Goal: Complete application form

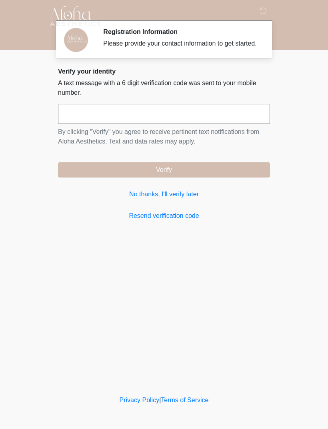
click at [161, 123] on input "text" at bounding box center [164, 114] width 212 height 20
type input "******"
click at [136, 175] on button "Verify" at bounding box center [164, 169] width 212 height 15
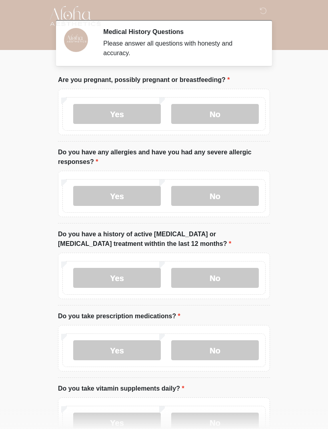
click at [223, 116] on label "No" at bounding box center [215, 114] width 88 height 20
click at [219, 197] on label "No" at bounding box center [215, 196] width 88 height 20
click at [232, 278] on label "No" at bounding box center [215, 278] width 88 height 20
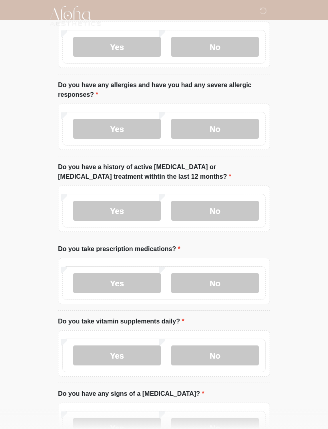
click at [209, 280] on label "No" at bounding box center [215, 283] width 88 height 20
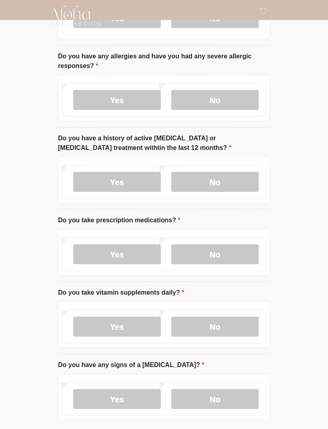
scroll to position [117, 0]
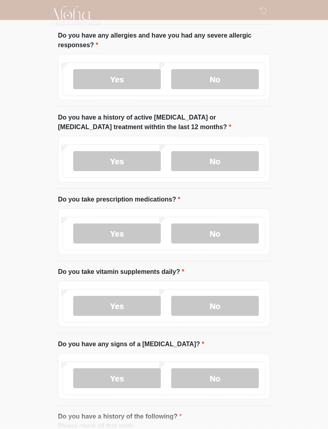
click at [121, 310] on label "Yes" at bounding box center [117, 306] width 88 height 20
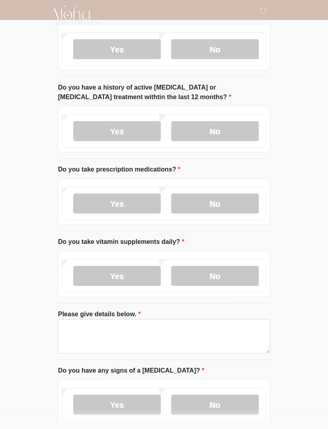
scroll to position [188, 0]
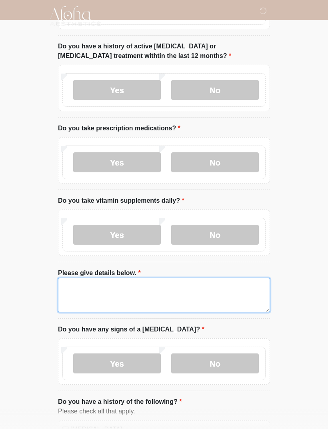
click at [130, 294] on textarea "Please give details below." at bounding box center [164, 295] width 212 height 34
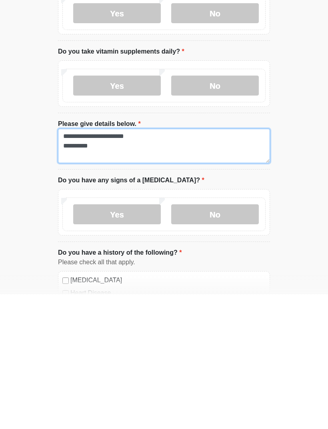
scroll to position [205, 0]
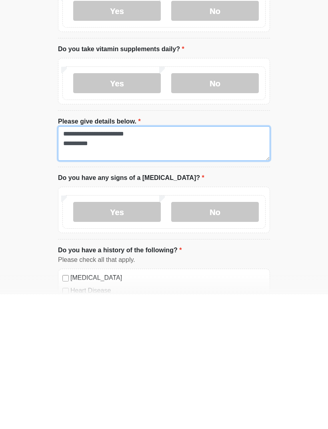
type textarea "**********"
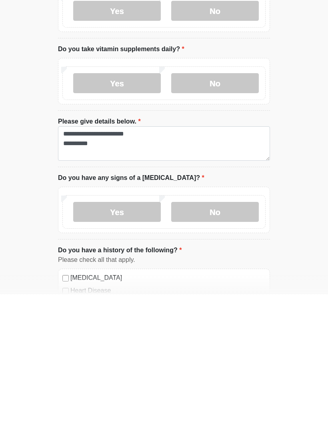
click at [218, 337] on label "No" at bounding box center [215, 347] width 88 height 20
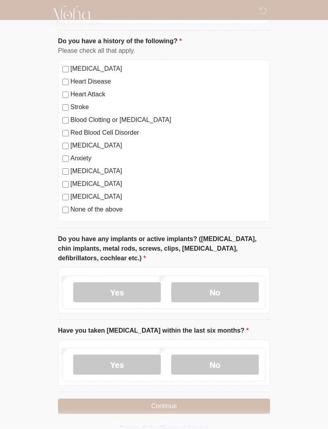
scroll to position [550, 0]
click at [138, 298] on label "Yes" at bounding box center [117, 292] width 88 height 20
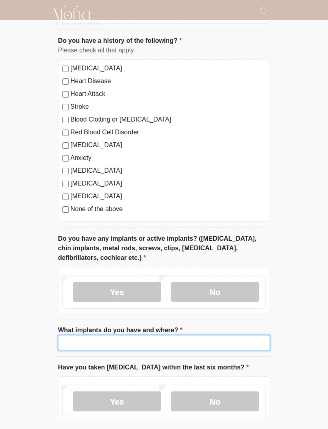
click at [172, 342] on input "What implants do you have and where?" at bounding box center [164, 342] width 212 height 15
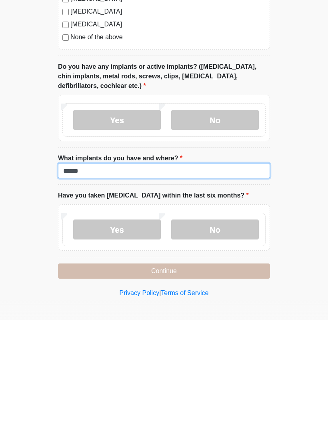
type input "******"
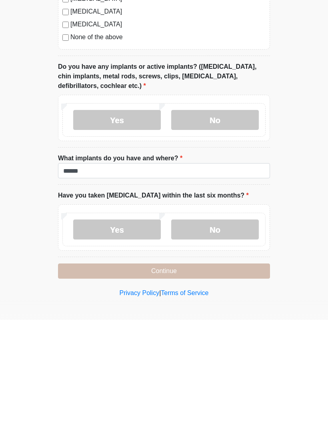
click at [220, 329] on label "No" at bounding box center [215, 339] width 88 height 20
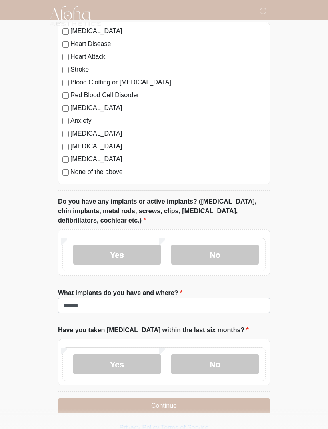
click at [183, 407] on button "Continue" at bounding box center [164, 406] width 212 height 15
click at [72, 168] on label "None of the above" at bounding box center [167, 172] width 195 height 10
click at [226, 406] on button "Continue" at bounding box center [164, 406] width 212 height 15
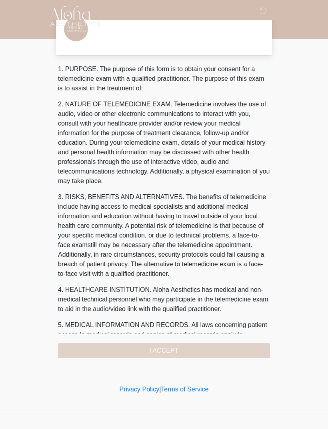
scroll to position [0, 0]
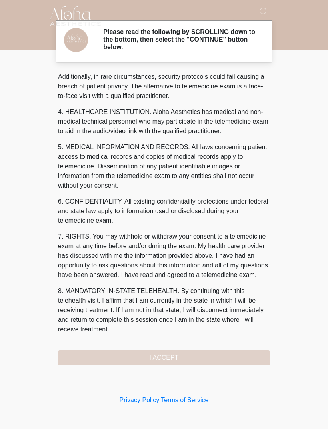
click at [174, 365] on div "1. PURPOSE. The purpose of this form is to obtain your consent for a telemedici…" at bounding box center [164, 219] width 212 height 294
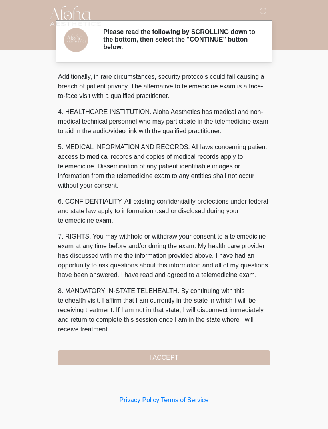
click at [118, 357] on button "I ACCEPT" at bounding box center [164, 358] width 212 height 15
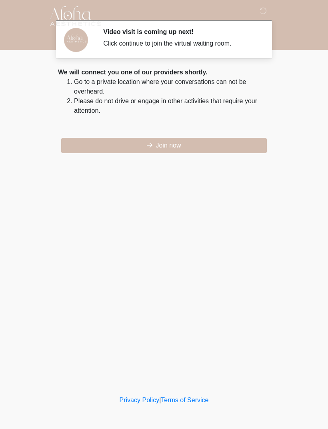
click at [176, 150] on button "Join now" at bounding box center [164, 145] width 206 height 15
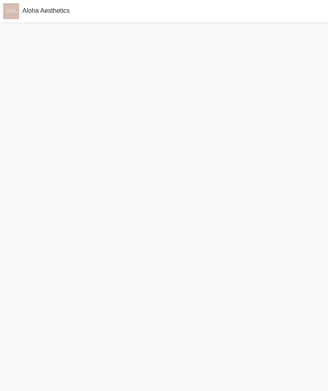
scroll to position [2, 0]
